Goal: Task Accomplishment & Management: Manage account settings

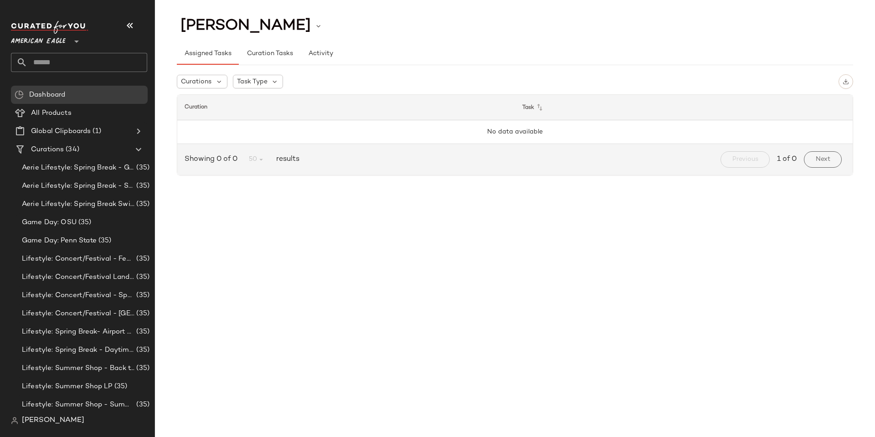
click at [55, 40] on span "American Eagle" at bounding box center [38, 39] width 55 height 16
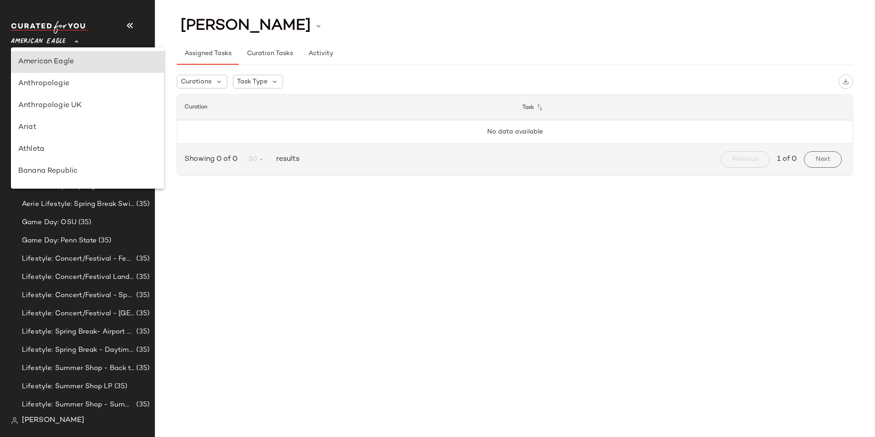
click at [46, 423] on span "[PERSON_NAME]" at bounding box center [53, 420] width 62 height 11
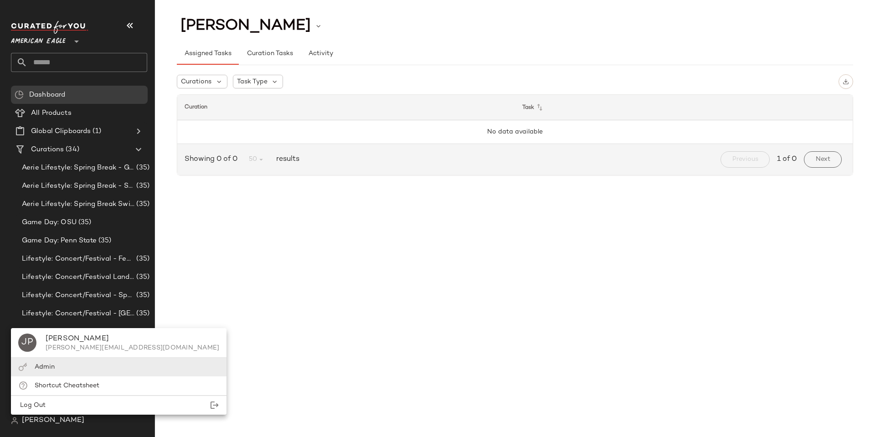
click at [53, 369] on span "Admin" at bounding box center [45, 367] width 20 height 7
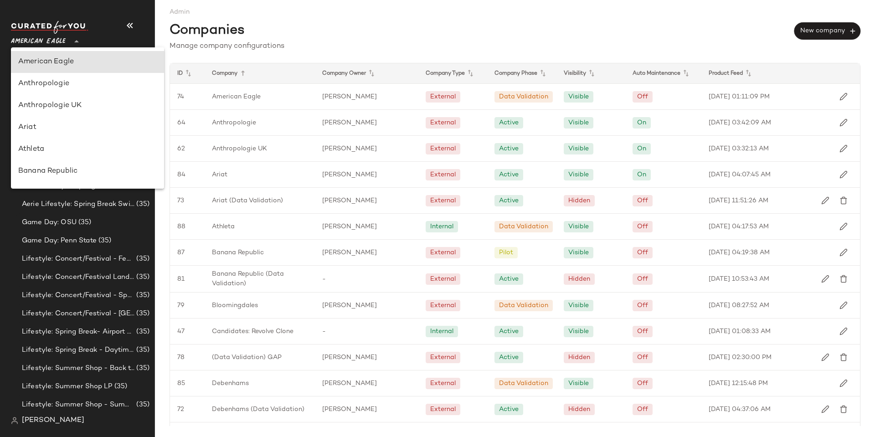
click at [59, 41] on span "American Eagle" at bounding box center [38, 39] width 55 height 16
click at [63, 79] on div "Anthropologie" at bounding box center [87, 83] width 139 height 11
type input "**"
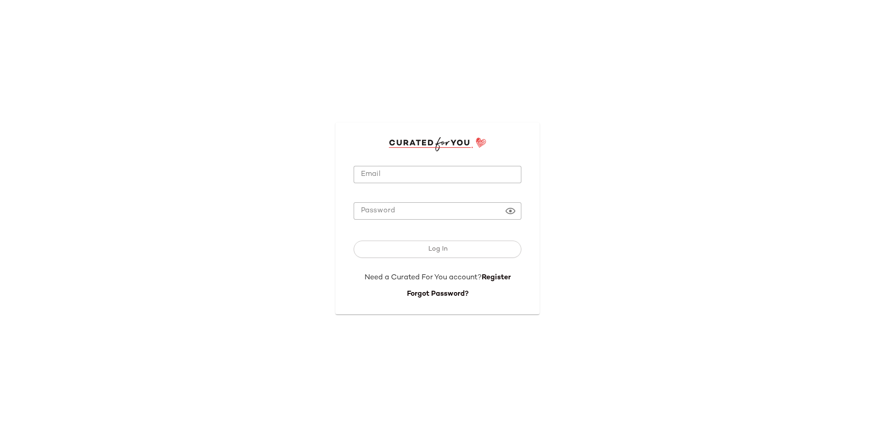
click at [481, 178] on input "Email" at bounding box center [438, 175] width 168 height 18
click at [497, 162] on form "Email Email Required Password Password Log In Need a Curated For You account? R…" at bounding box center [435, 225] width 168 height 149
click at [498, 175] on input "Email" at bounding box center [435, 175] width 168 height 18
click at [513, 176] on input "Email" at bounding box center [435, 175] width 168 height 18
click at [0, 437] on com-1password-button at bounding box center [0, 437] width 0 height 0
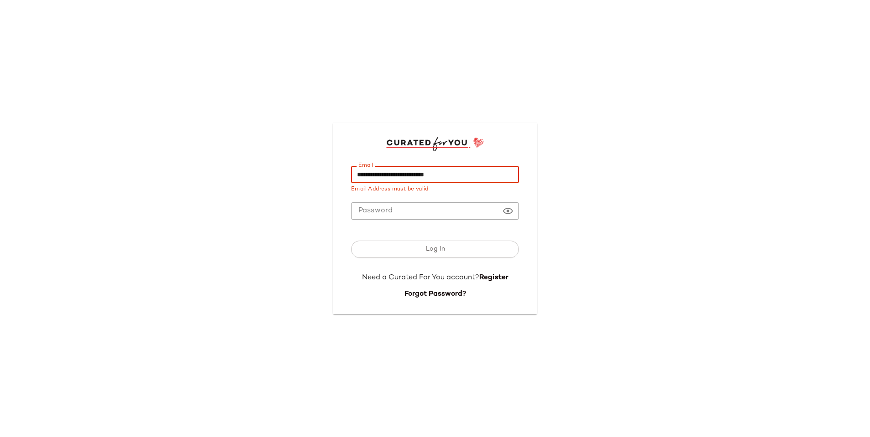
type input "**********"
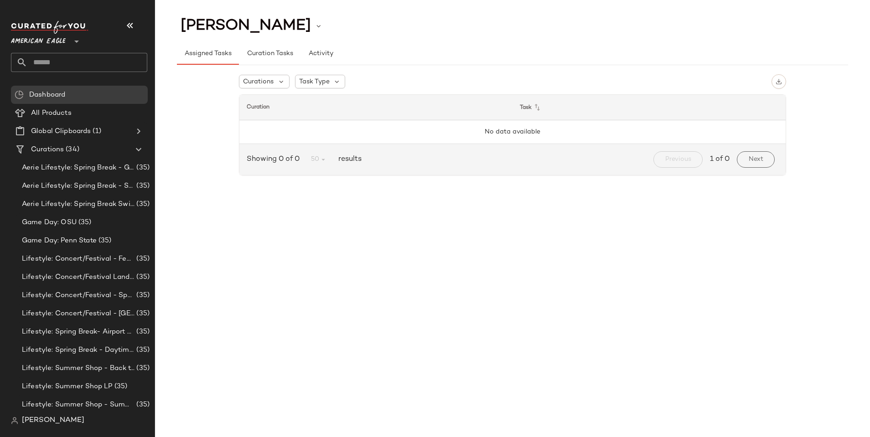
click at [50, 39] on span "American Eagle" at bounding box center [38, 39] width 55 height 16
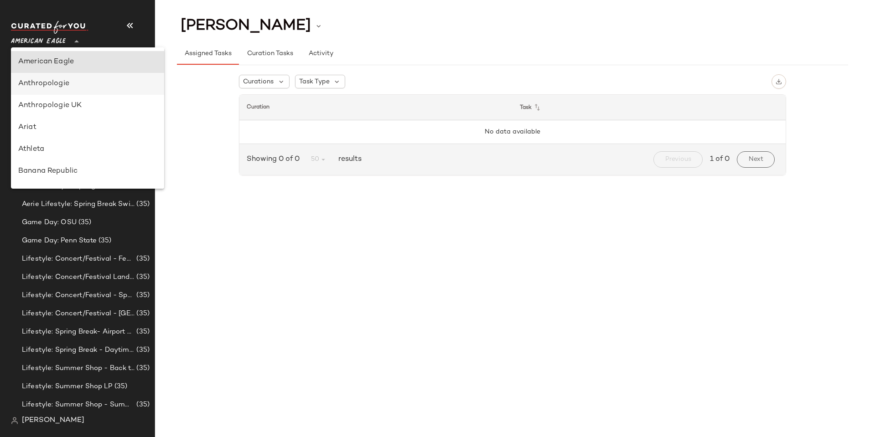
click at [61, 83] on div "Anthropologie" at bounding box center [87, 83] width 139 height 11
type input "**"
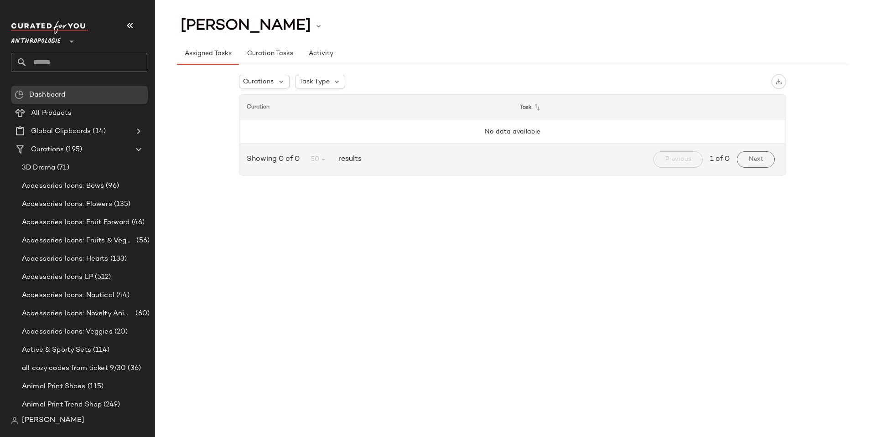
click at [43, 420] on span "[PERSON_NAME]" at bounding box center [53, 420] width 62 height 11
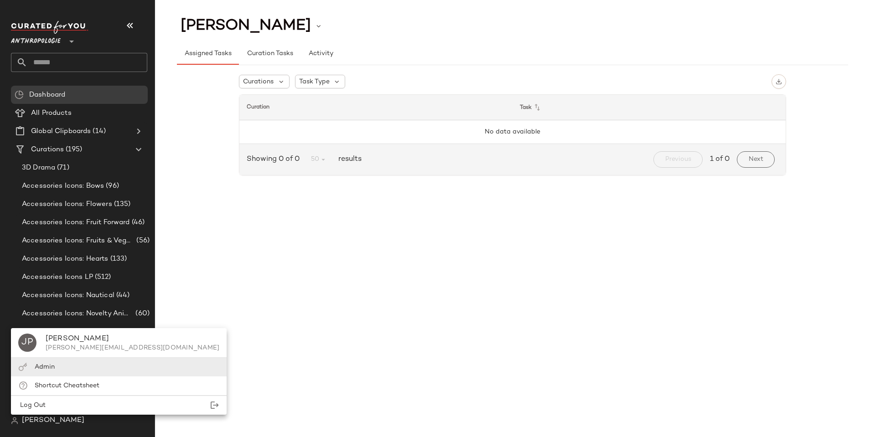
click at [74, 366] on div "Admin" at bounding box center [119, 367] width 216 height 19
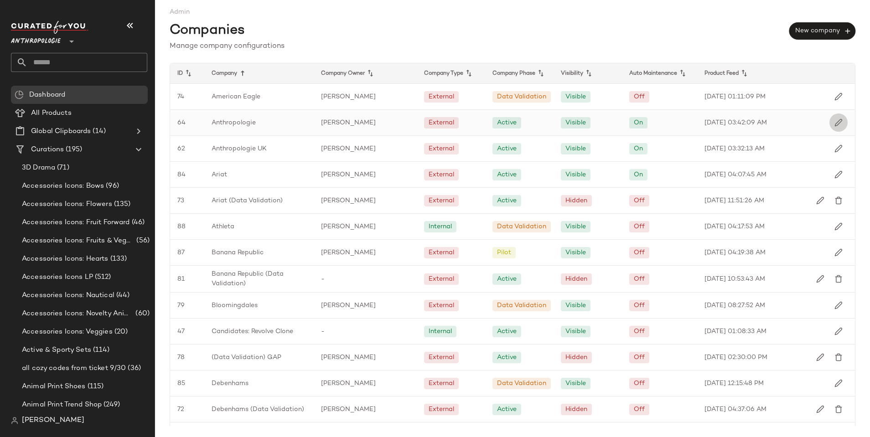
click at [834, 127] on img "button" at bounding box center [838, 123] width 8 height 8
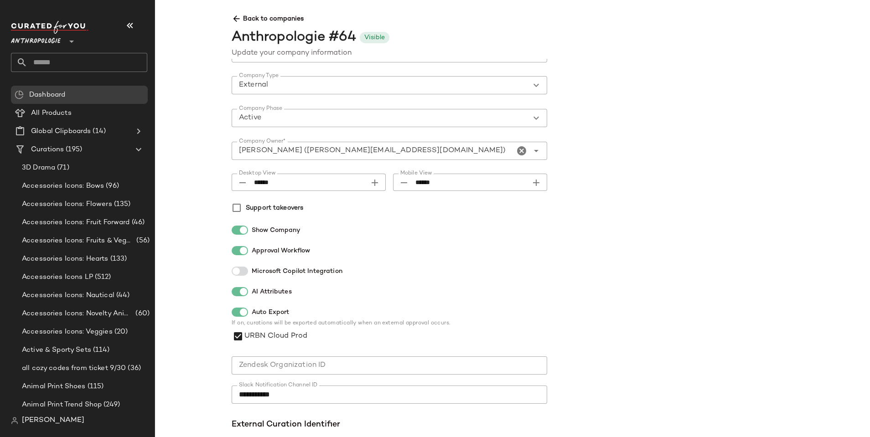
scroll to position [137, 0]
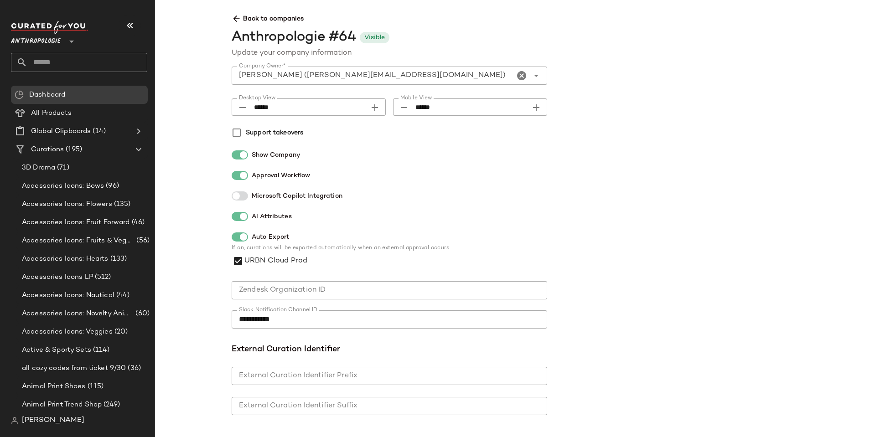
click at [234, 15] on icon at bounding box center [237, 19] width 10 height 10
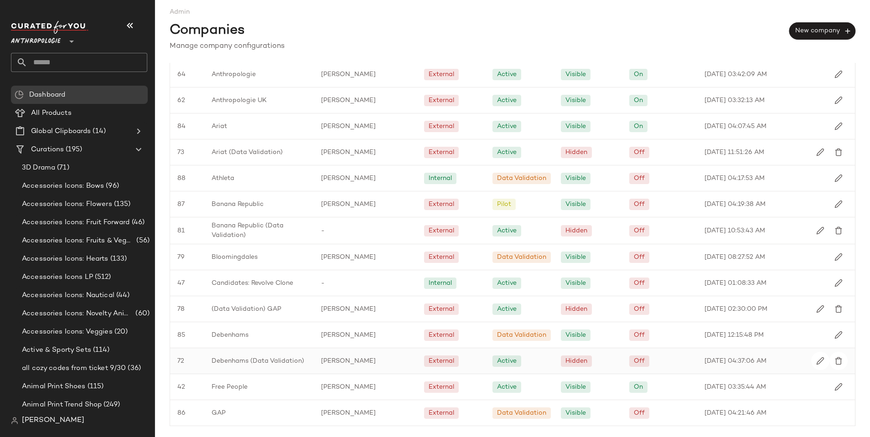
scroll to position [137, 0]
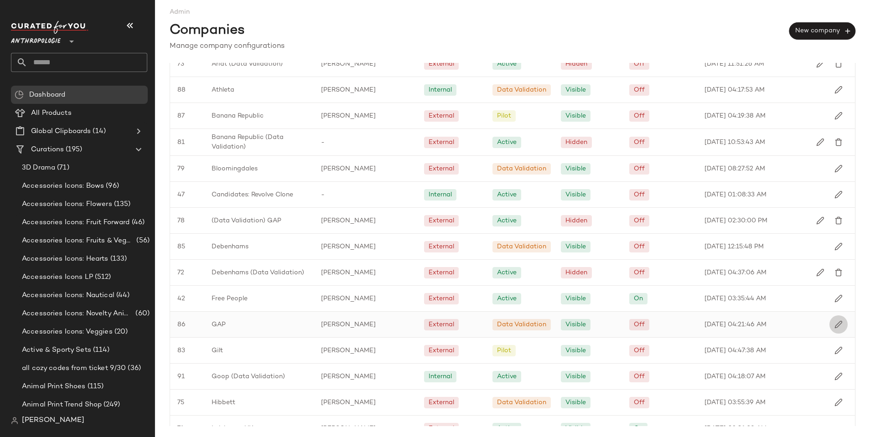
click at [834, 329] on img "button" at bounding box center [838, 324] width 8 height 8
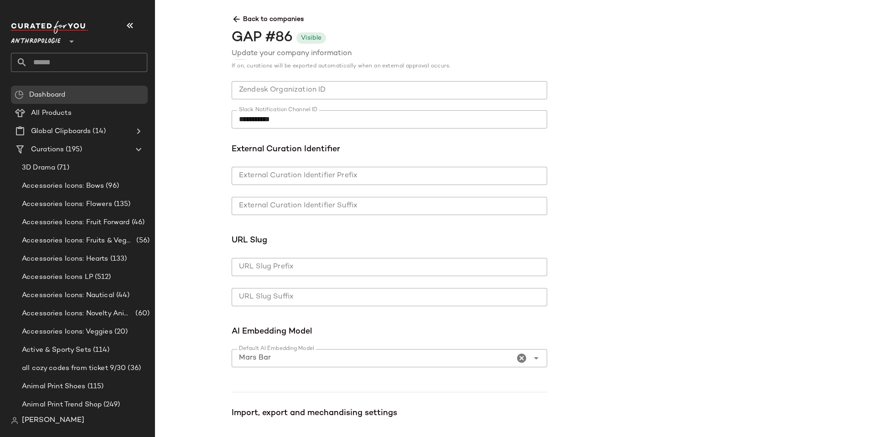
scroll to position [182, 0]
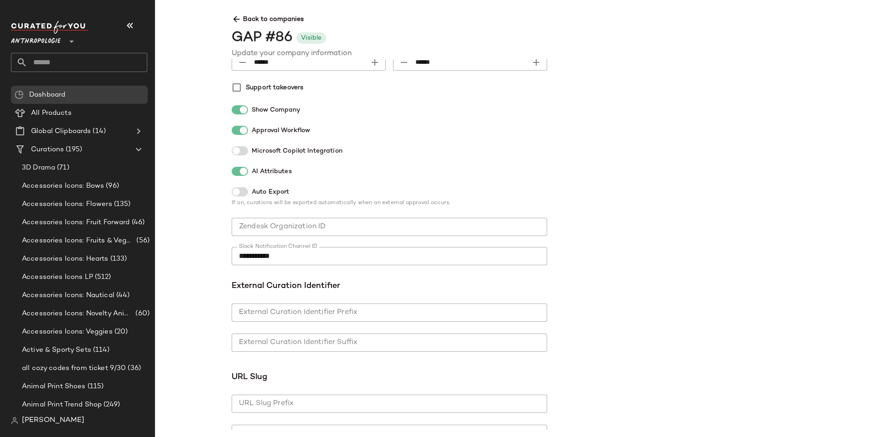
click at [242, 195] on div at bounding box center [240, 191] width 16 height 9
